Goal: Task Accomplishment & Management: Use online tool/utility

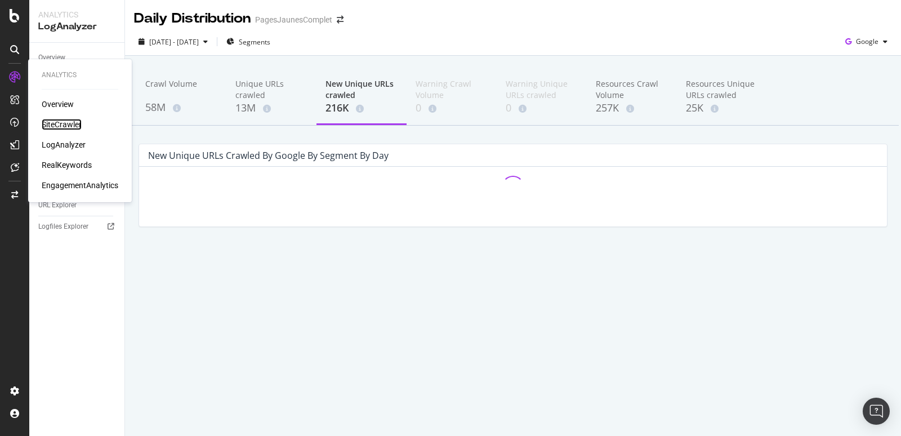
click at [55, 127] on div "SiteCrawler" at bounding box center [62, 124] width 40 height 11
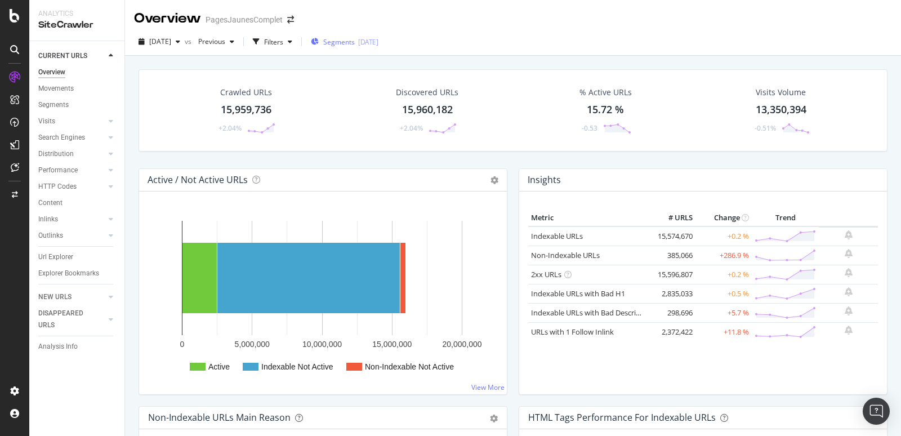
click at [378, 41] on div "Segments [DATE]" at bounding box center [345, 42] width 68 height 10
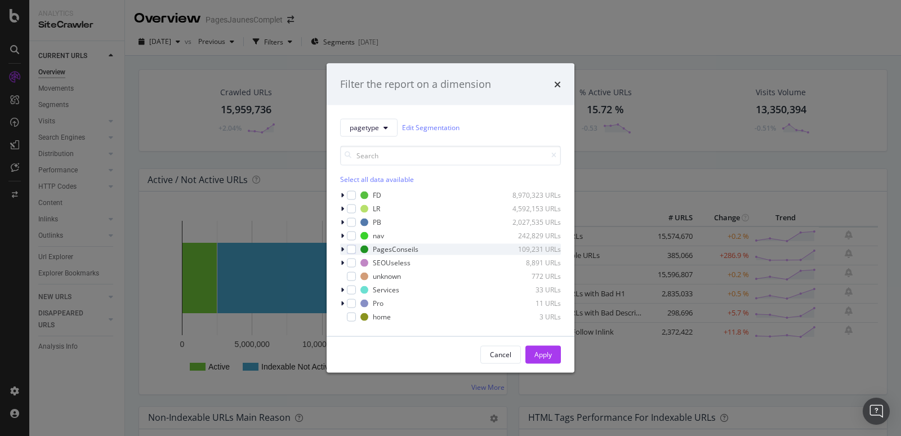
click at [343, 251] on icon "modal" at bounding box center [342, 249] width 3 height 7
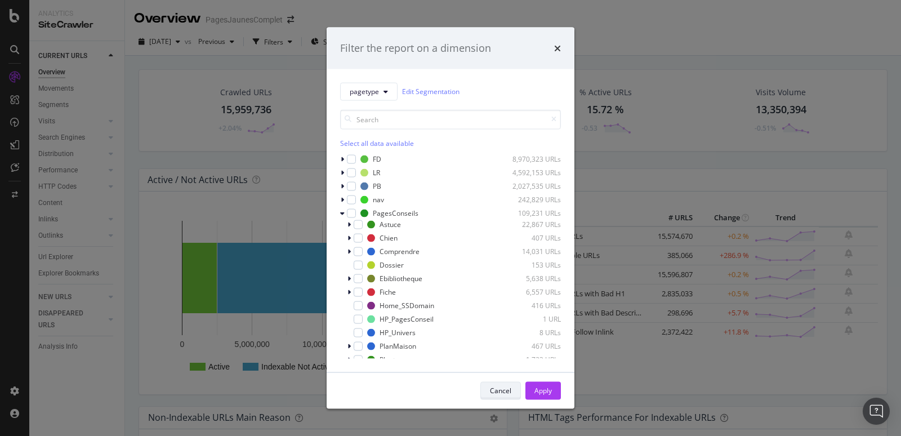
click at [505, 389] on div "Cancel" at bounding box center [500, 391] width 21 height 10
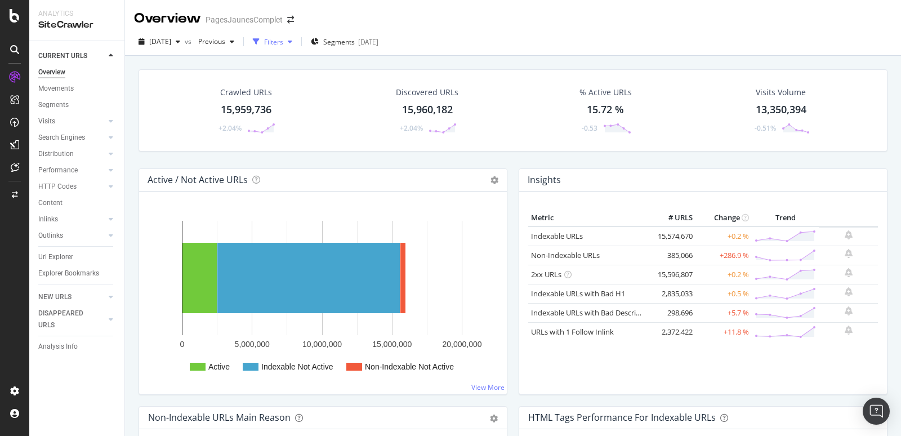
click at [283, 38] on div "Filters" at bounding box center [273, 42] width 19 height 10
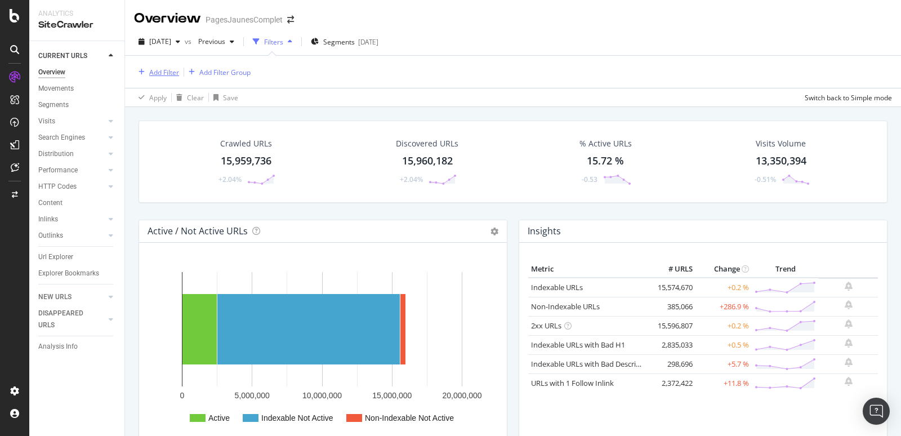
click at [159, 73] on div "Add Filter" at bounding box center [164, 73] width 30 height 10
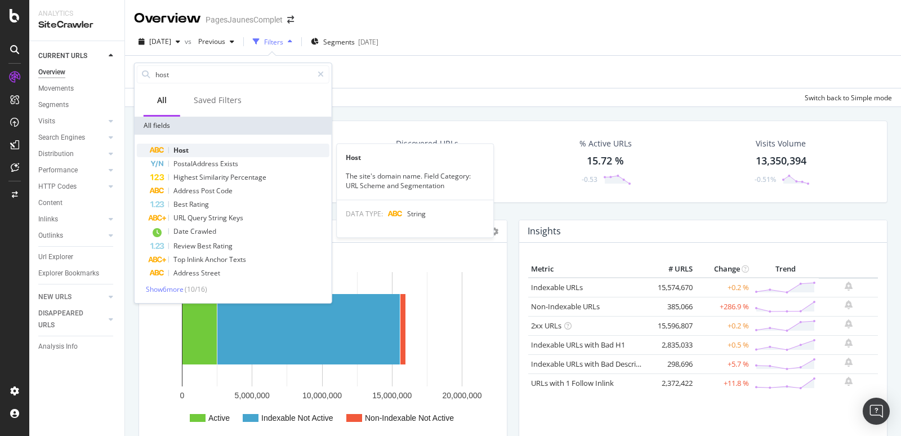
type input "host"
click at [186, 146] on span "Host" at bounding box center [180, 150] width 15 height 10
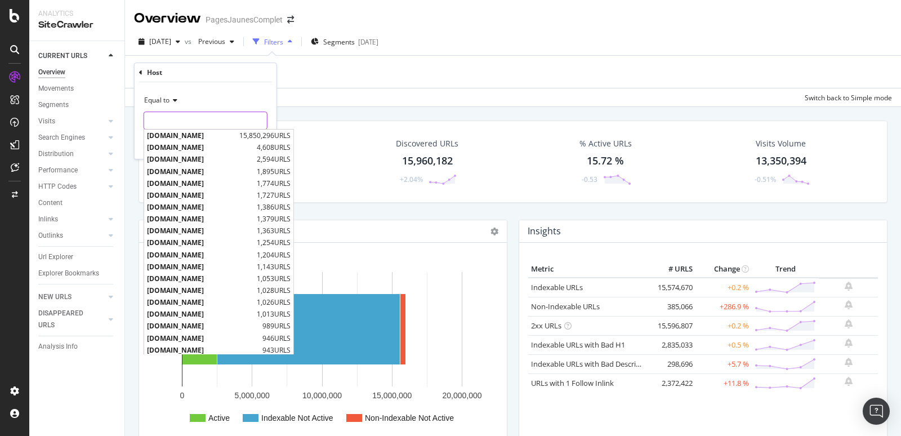
click at [165, 117] on input "text" at bounding box center [205, 121] width 123 height 18
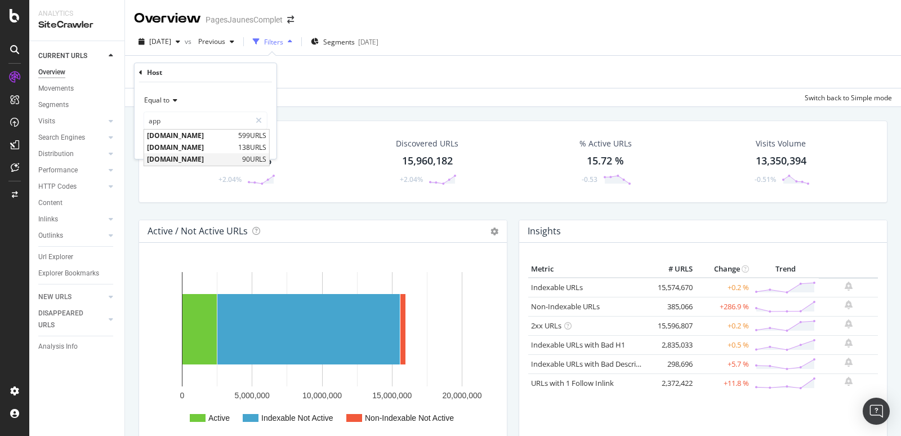
click at [176, 158] on span "[DOMAIN_NAME]" at bounding box center [193, 160] width 92 height 10
type input "[DOMAIN_NAME]"
click at [260, 142] on div "Apply" at bounding box center [258, 145] width 17 height 10
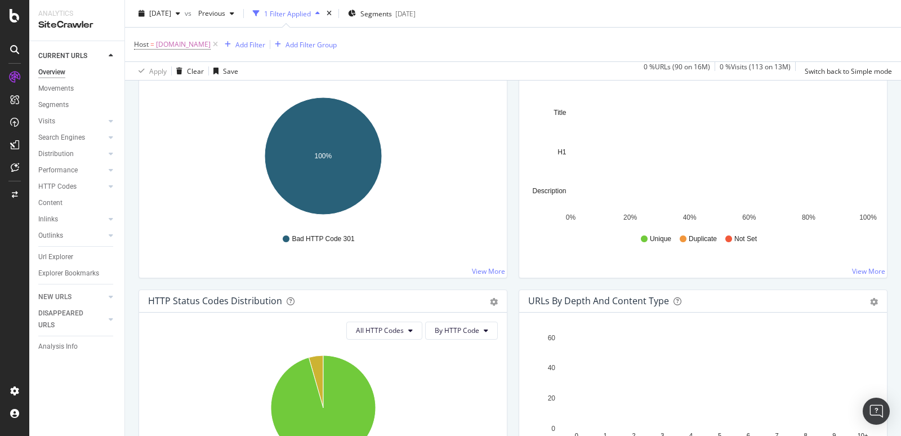
scroll to position [26, 0]
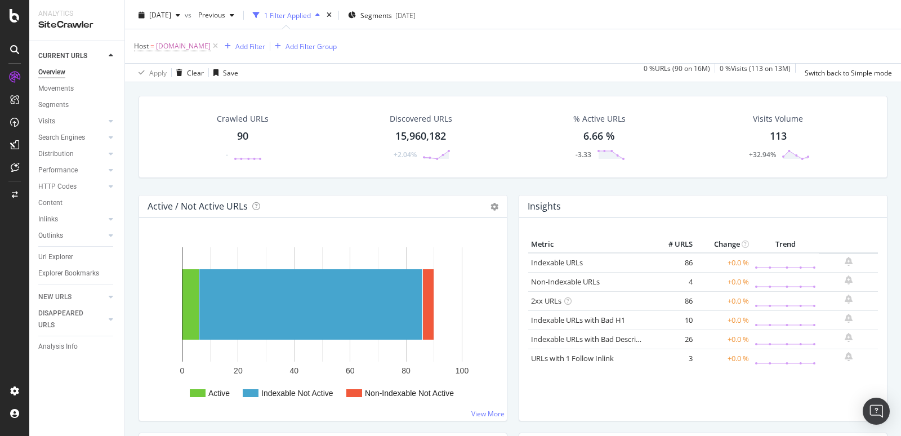
click at [235, 123] on div "Crawled URLs" at bounding box center [243, 118] width 52 height 11
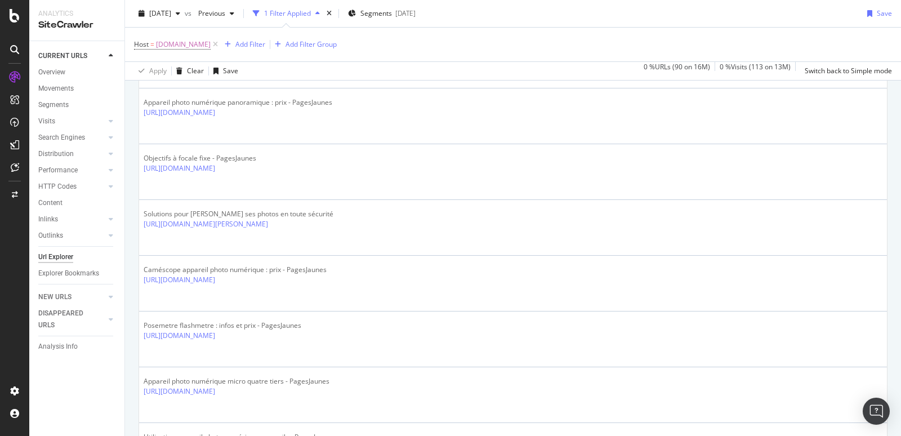
scroll to position [823, 0]
